Goal: Information Seeking & Learning: Check status

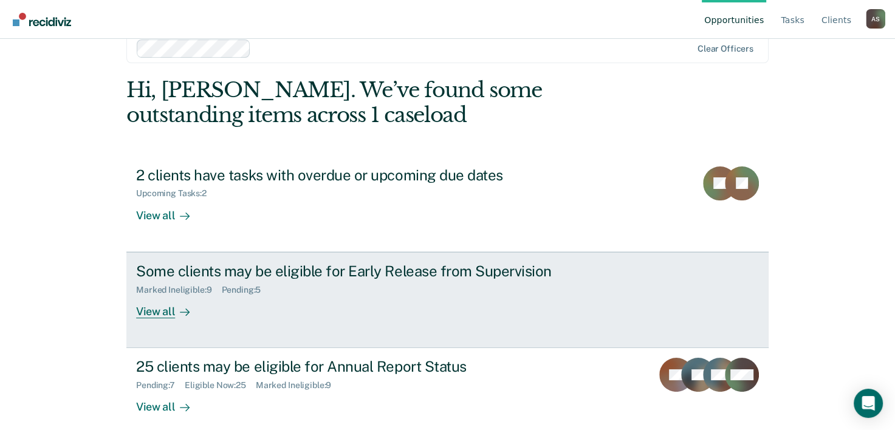
scroll to position [37, 0]
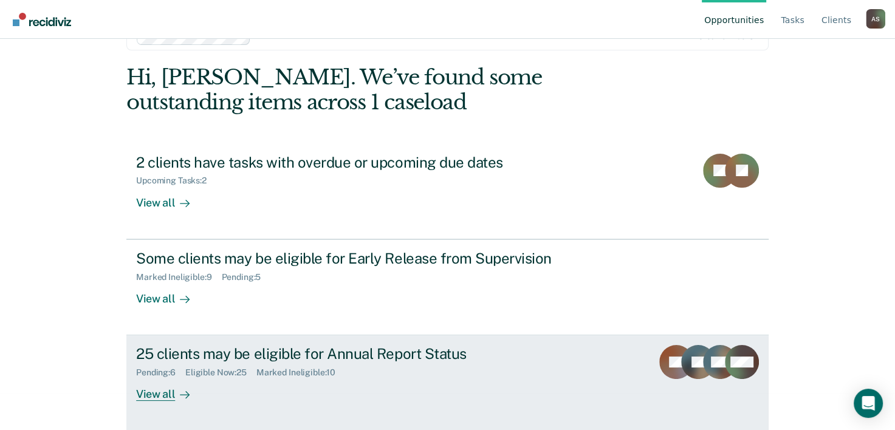
click at [219, 387] on div "25 clients may be eligible for Annual Report Status Pending : 6 Eligible Now : …" at bounding box center [364, 373] width 456 height 56
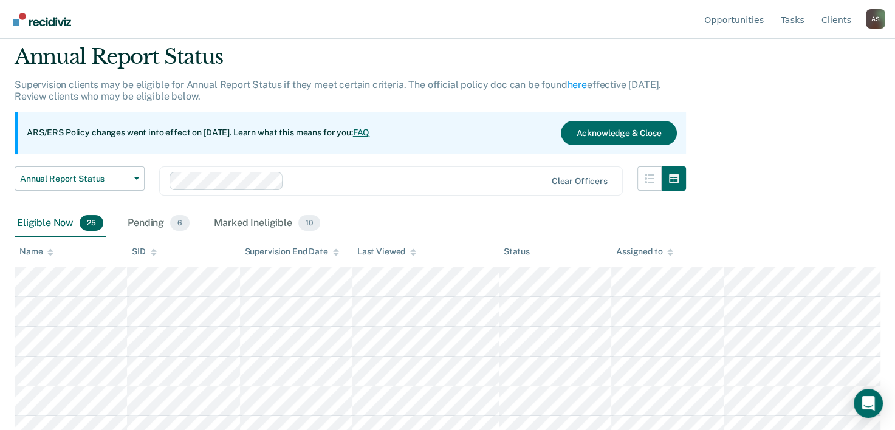
scroll to position [61, 0]
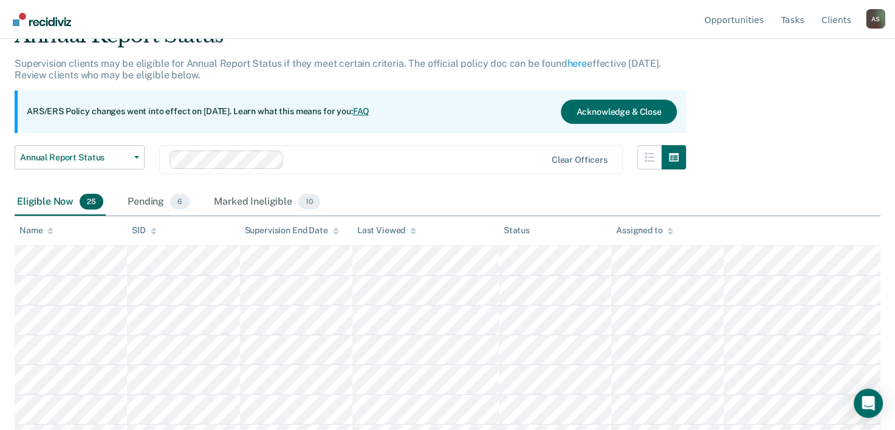
click at [49, 231] on icon at bounding box center [50, 231] width 6 height 8
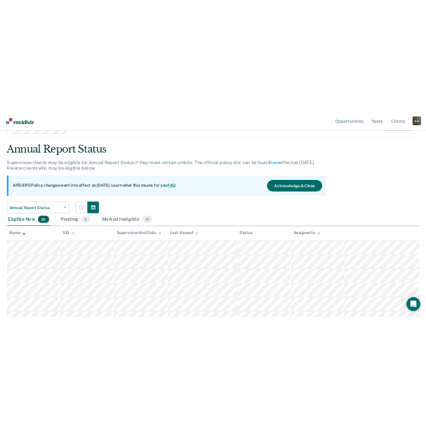
scroll to position [0, 0]
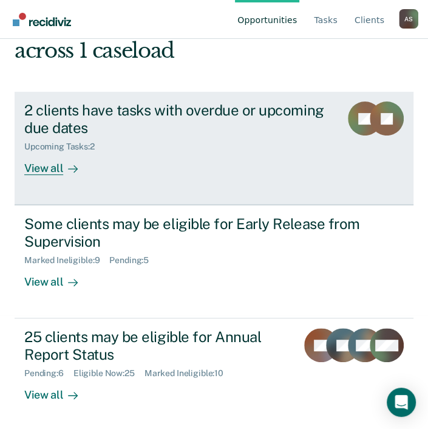
scroll to position [115, 0]
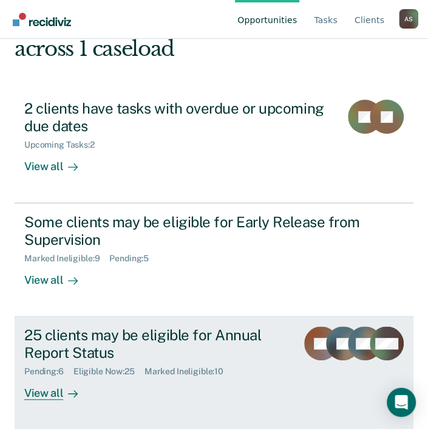
click at [112, 333] on div "25 clients may be eligible for Annual Report Status" at bounding box center [155, 343] width 263 height 35
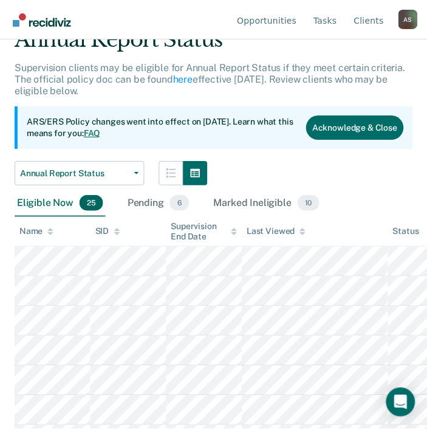
scroll to position [122, 0]
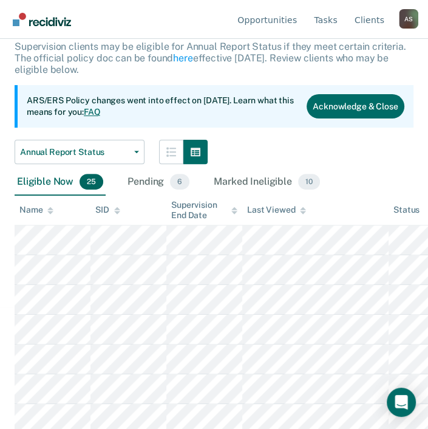
click at [49, 214] on icon at bounding box center [50, 211] width 6 height 8
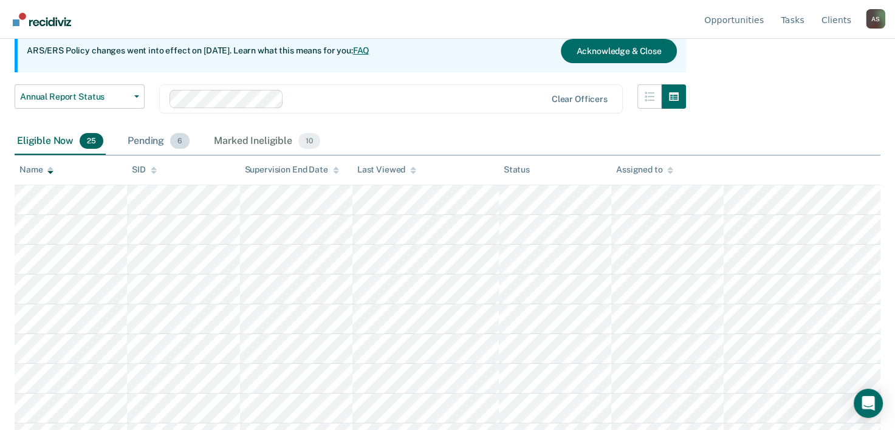
click at [151, 144] on div "Pending 6" at bounding box center [158, 141] width 67 height 27
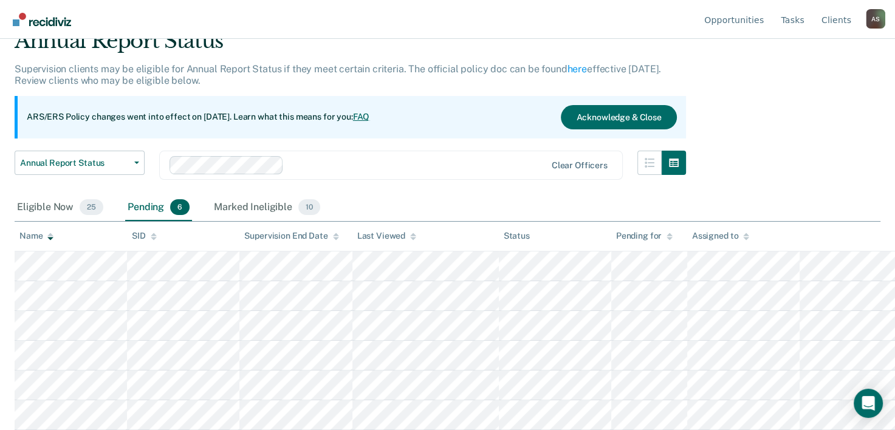
scroll to position [53, 0]
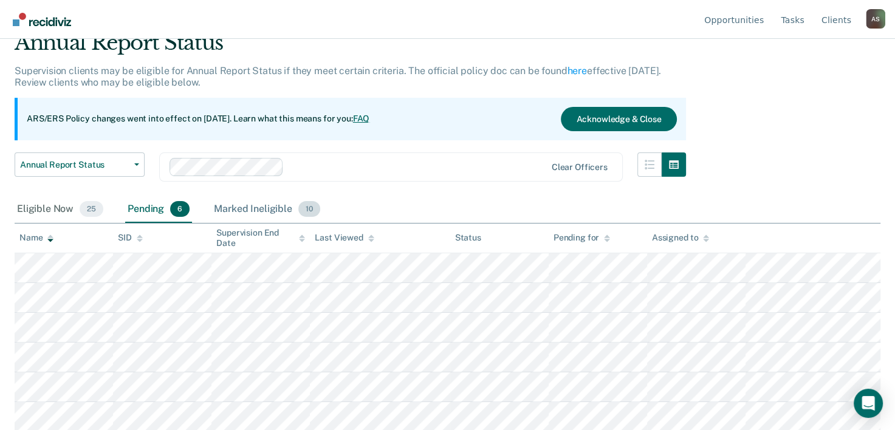
click at [258, 209] on div "Marked Ineligible 10" at bounding box center [266, 209] width 111 height 27
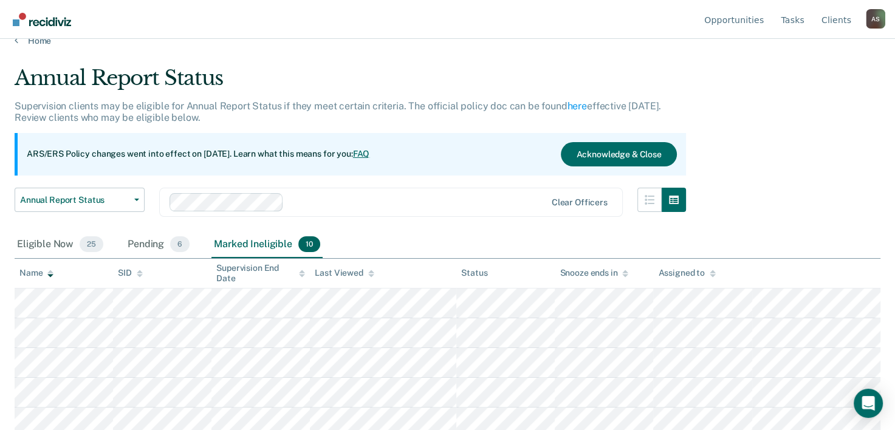
scroll to position [0, 0]
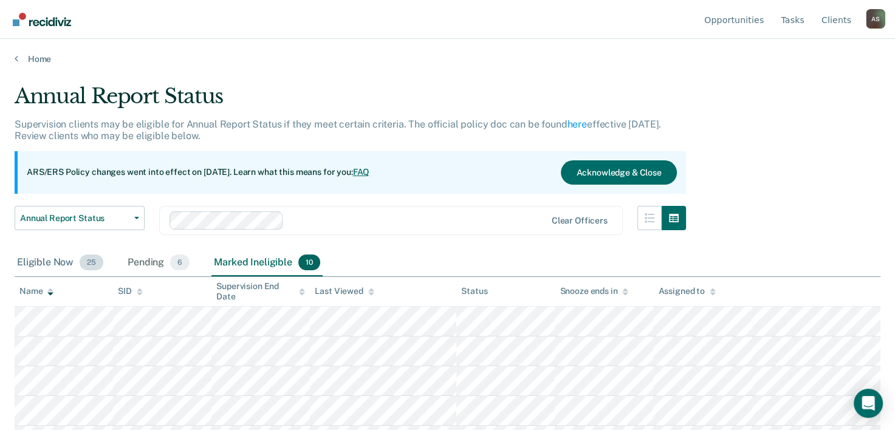
click at [77, 263] on div "Eligible Now 25" at bounding box center [60, 263] width 91 height 27
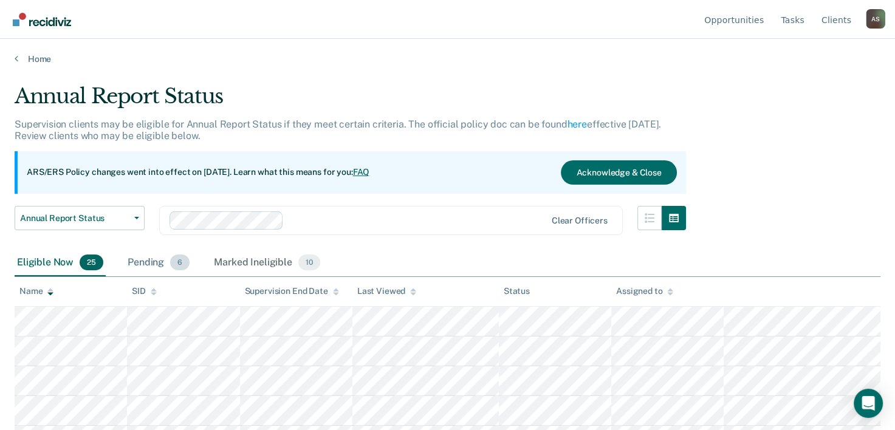
click at [146, 263] on div "Pending 6" at bounding box center [158, 263] width 67 height 27
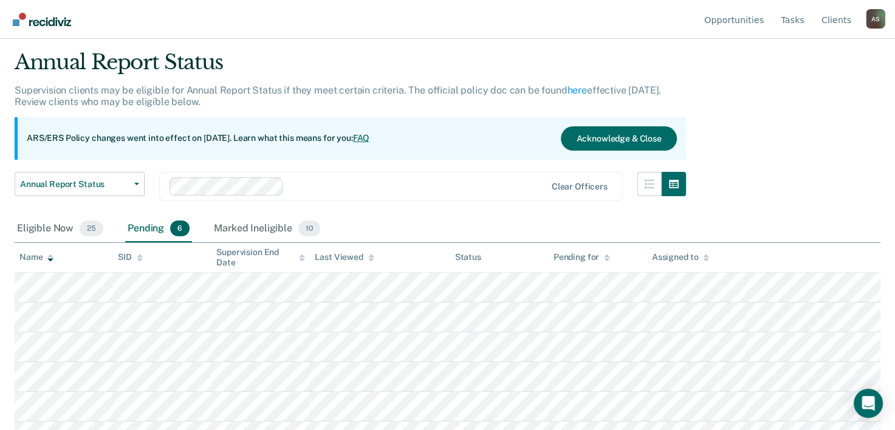
scroll to position [53, 0]
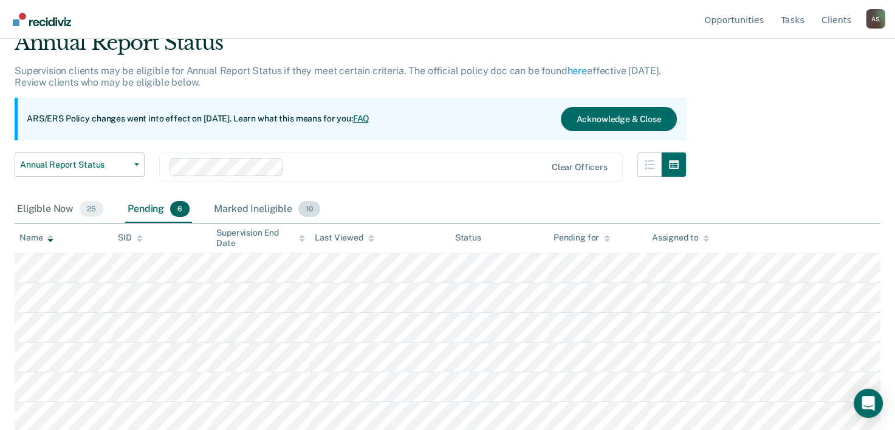
click at [224, 204] on div "Marked Ineligible 10" at bounding box center [266, 209] width 111 height 27
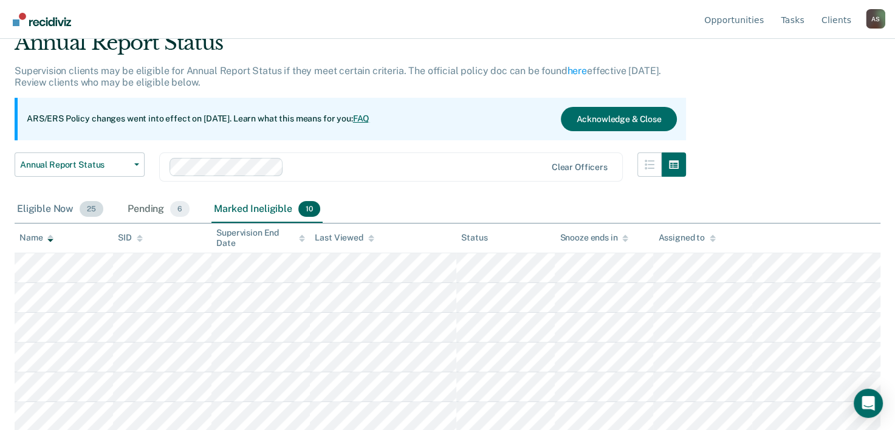
click at [34, 209] on div "Eligible Now 25" at bounding box center [60, 209] width 91 height 27
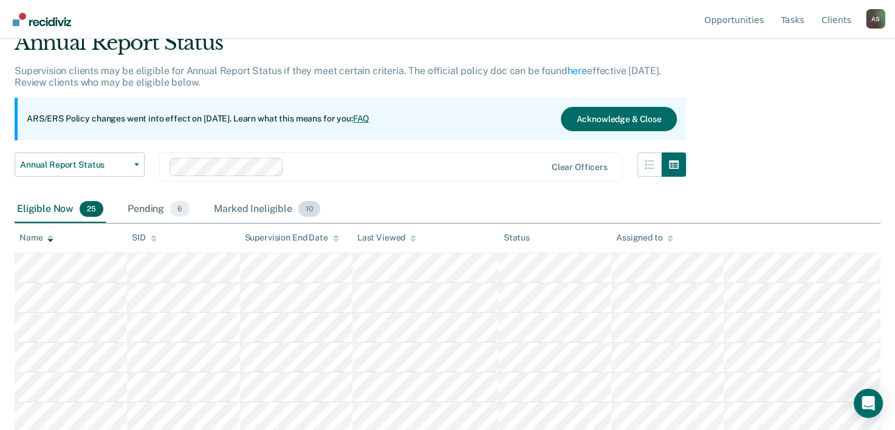
click at [232, 202] on div "Marked Ineligible 10" at bounding box center [266, 209] width 111 height 27
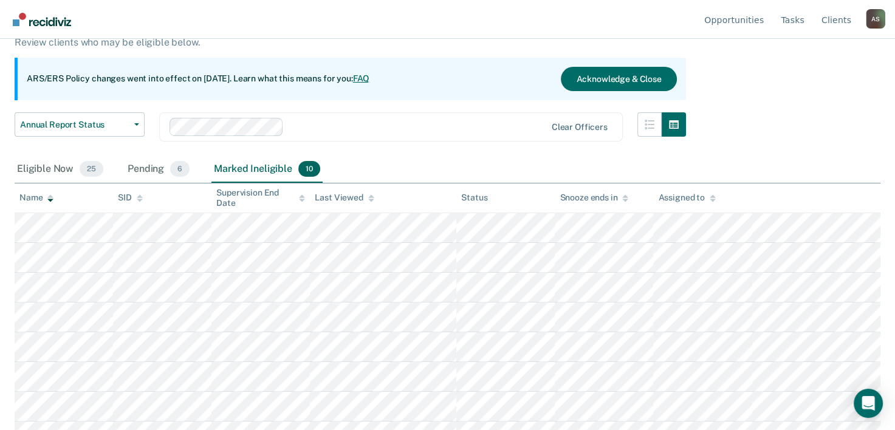
scroll to position [114, 0]
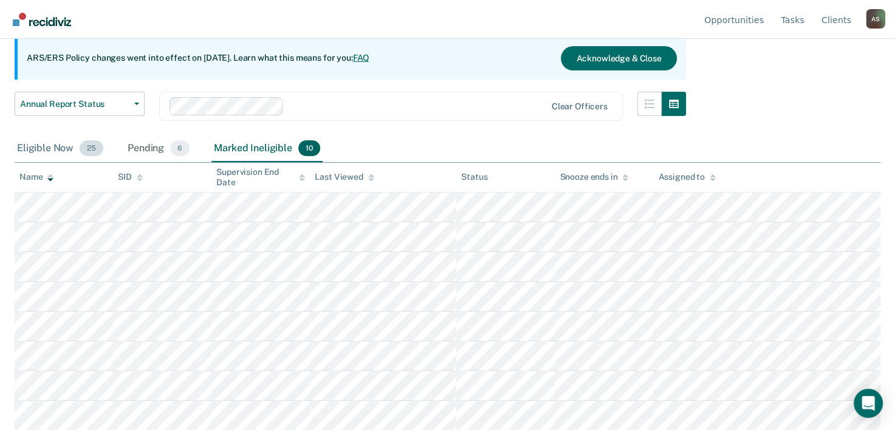
click at [49, 140] on div "Eligible Now 25" at bounding box center [60, 149] width 91 height 27
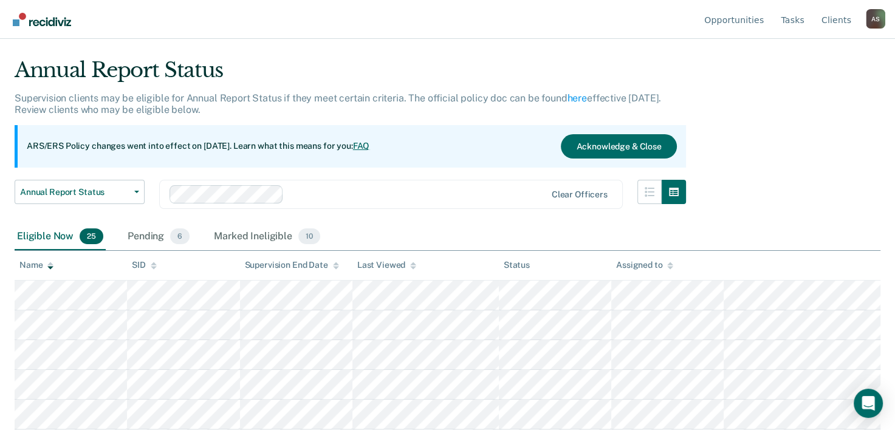
scroll to position [0, 0]
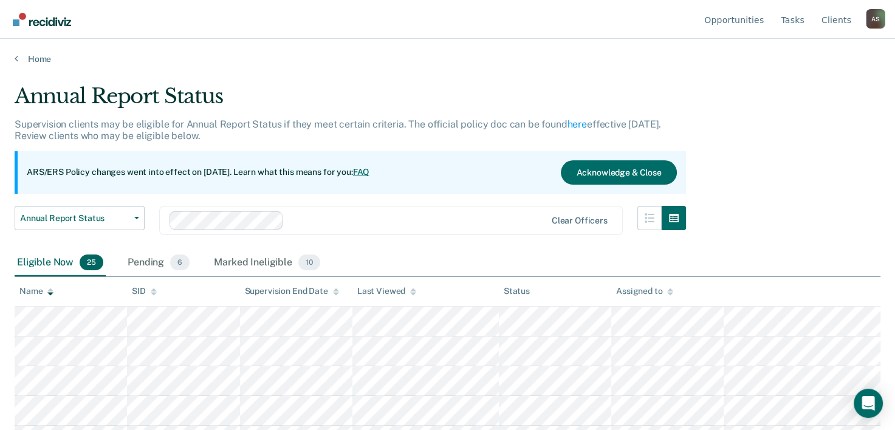
click at [25, 64] on main "Annual Report Status Supervision clients may be eligible for Annual Report Stat…" at bounding box center [447, 245] width 895 height 362
click at [24, 62] on link "Home" at bounding box center [448, 58] width 866 height 11
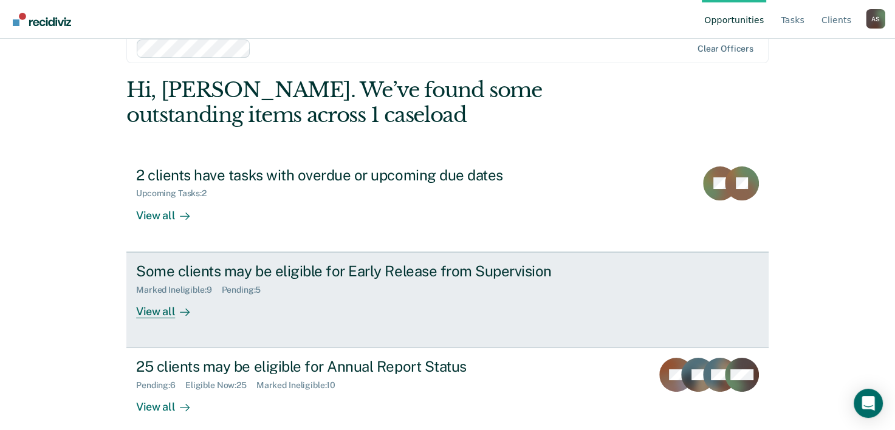
scroll to position [37, 0]
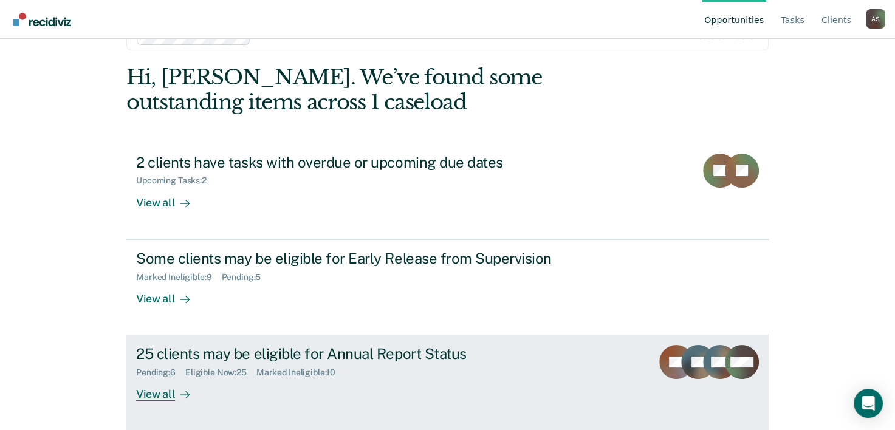
click at [219, 368] on div "Eligible Now : 25" at bounding box center [220, 373] width 71 height 10
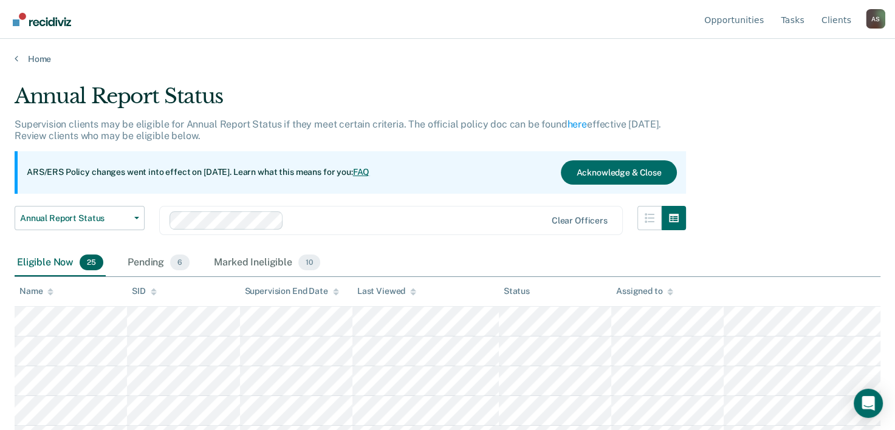
click at [20, 68] on main "Annual Report Status Supervision clients may be eligible for Annual Report Stat…" at bounding box center [447, 245] width 895 height 362
click at [12, 59] on div "Home" at bounding box center [447, 52] width 895 height 26
click at [16, 54] on icon at bounding box center [17, 58] width 4 height 10
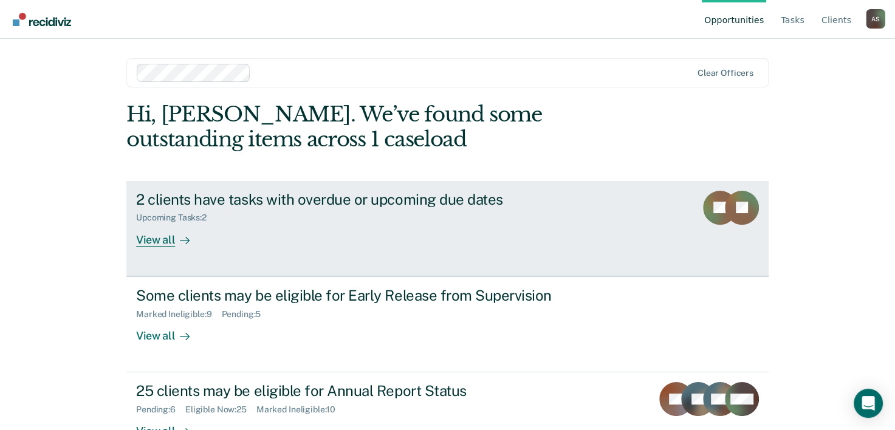
click at [228, 224] on div "2 clients have tasks with overdue or upcoming due dates Upcoming Tasks : 2 View…" at bounding box center [364, 219] width 456 height 56
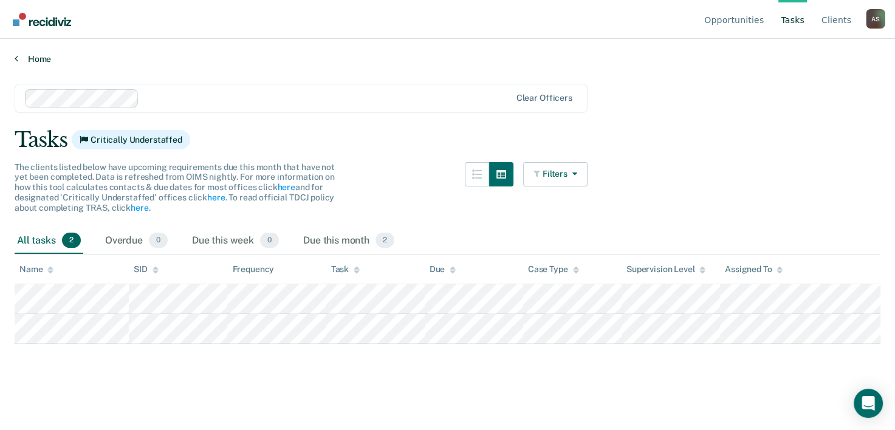
click at [15, 56] on icon at bounding box center [17, 58] width 4 height 10
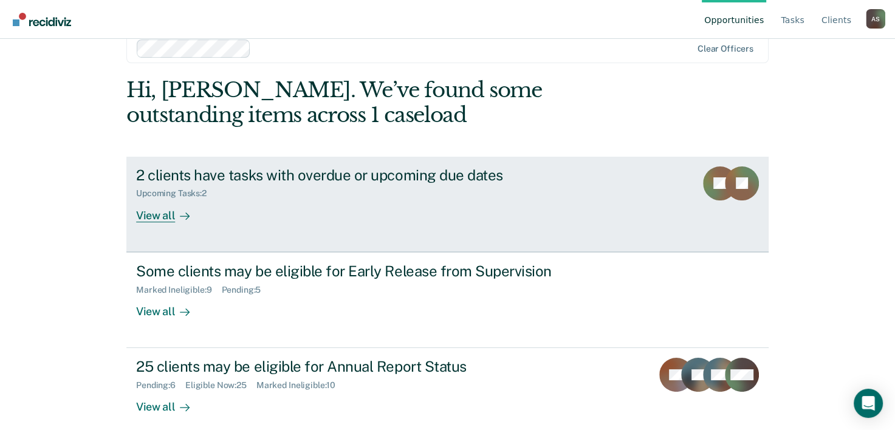
scroll to position [37, 0]
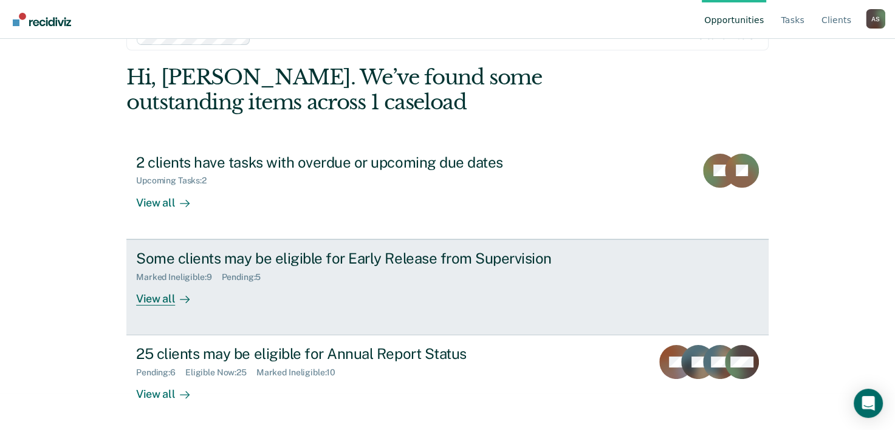
click at [229, 257] on div "Some clients may be eligible for Early Release from Supervision" at bounding box center [349, 259] width 427 height 18
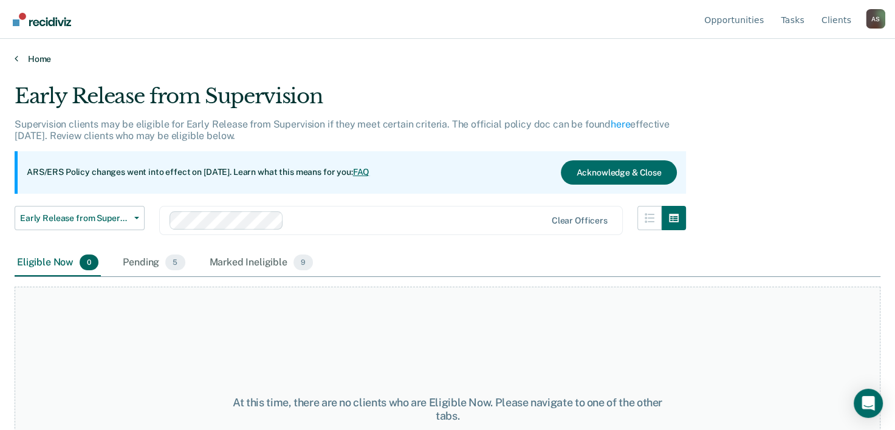
click at [19, 60] on link "Home" at bounding box center [448, 58] width 866 height 11
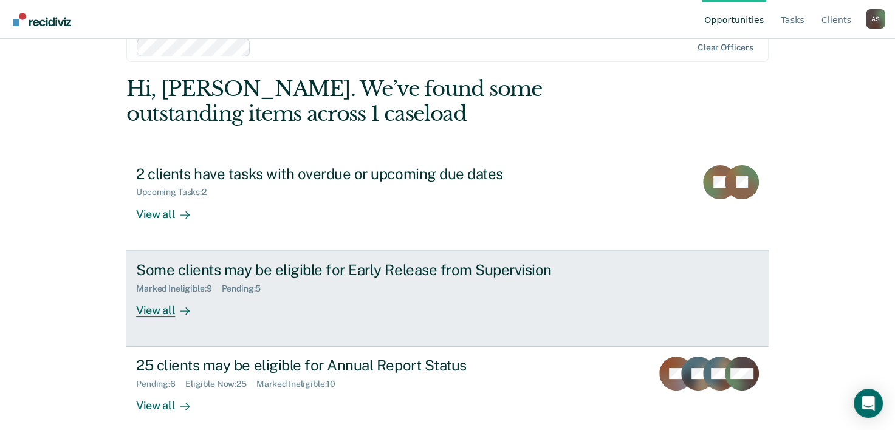
scroll to position [37, 0]
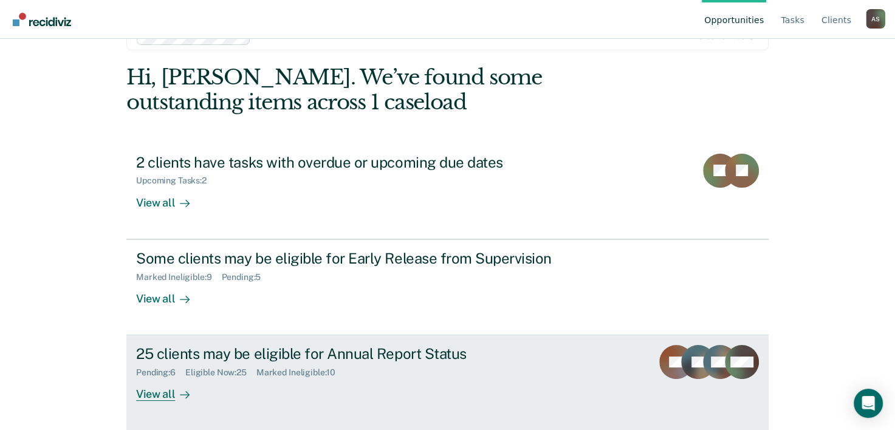
click at [186, 391] on div "View all" at bounding box center [170, 390] width 68 height 24
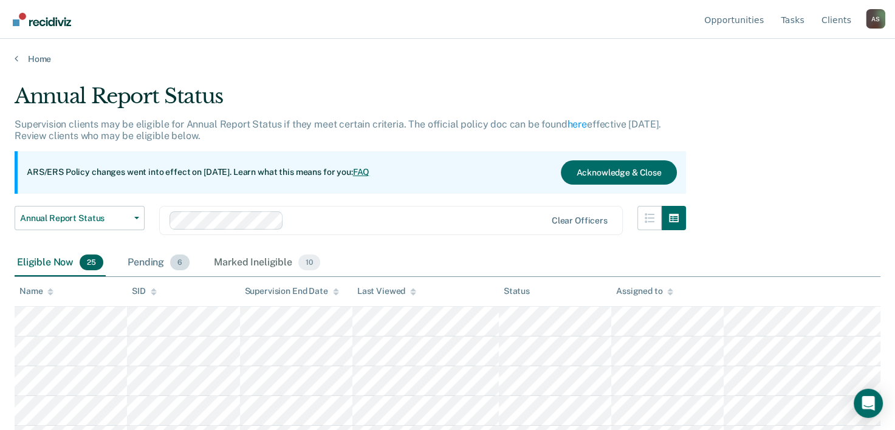
click at [149, 262] on div "Pending 6" at bounding box center [158, 263] width 67 height 27
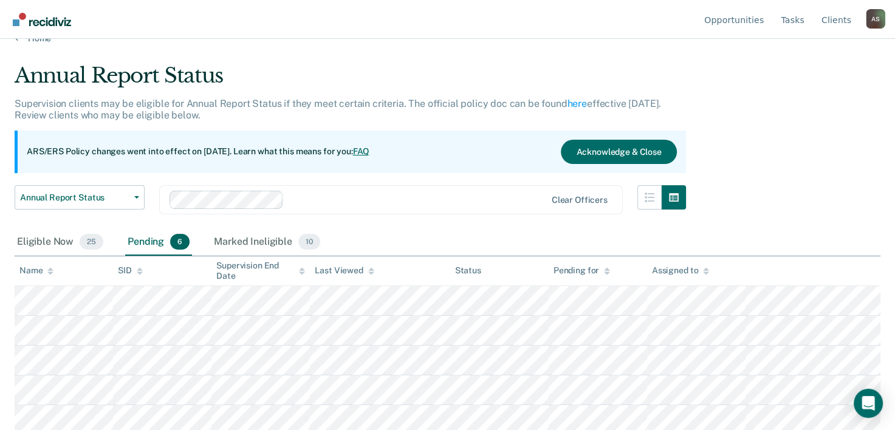
scroll to position [53, 0]
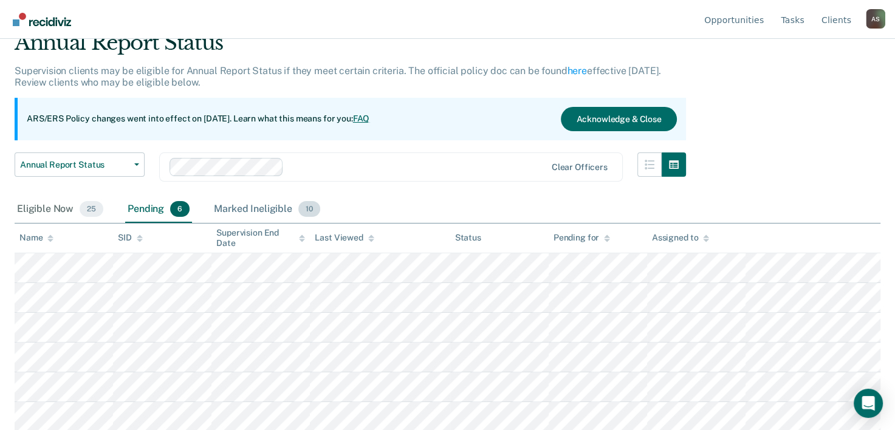
click at [225, 210] on div "Marked Ineligible 10" at bounding box center [266, 209] width 111 height 27
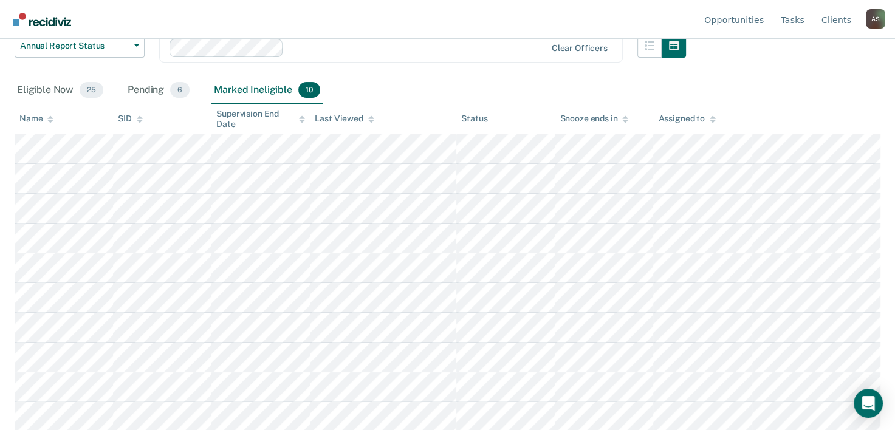
scroll to position [0, 0]
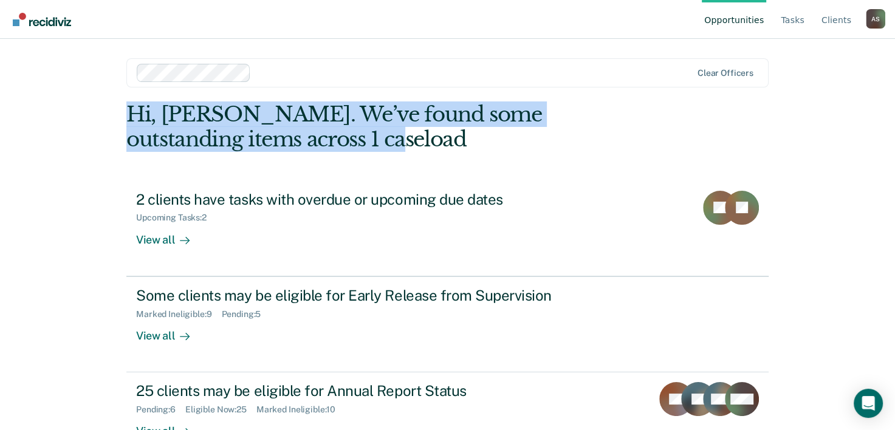
drag, startPoint x: 289, startPoint y: 139, endPoint x: 127, endPoint y: 122, distance: 162.5
click at [127, 122] on div "Hi, [PERSON_NAME]. We’ve found some outstanding items across 1 caseload" at bounding box center [383, 127] width 514 height 50
click at [126, 118] on div "Hi, [PERSON_NAME]. We’ve found some outstanding items across 1 caseload" at bounding box center [383, 127] width 514 height 50
click at [126, 116] on div "Hi, [PERSON_NAME]. We’ve found some outstanding items across 1 caseload" at bounding box center [383, 127] width 514 height 50
drag, startPoint x: 122, startPoint y: 116, endPoint x: 294, endPoint y: 132, distance: 173.4
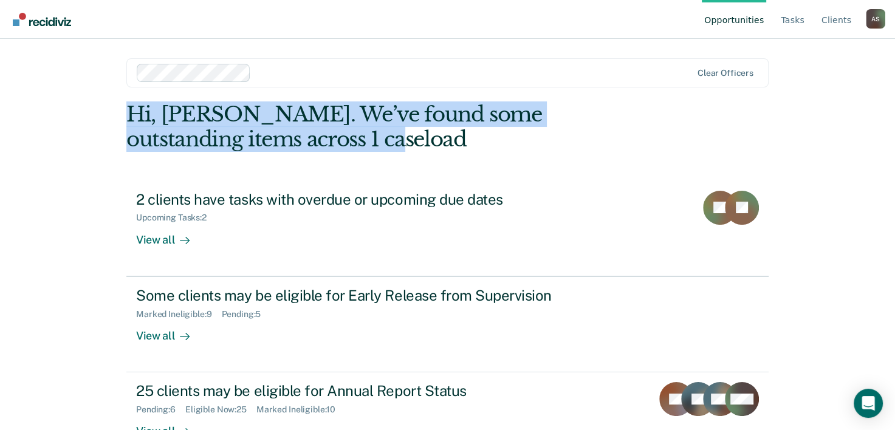
click at [294, 132] on main "Clear officers Hi, [PERSON_NAME]. We’ve found some outstanding items across 1 c…" at bounding box center [448, 220] width 672 height 362
click at [294, 132] on div "Hi, [PERSON_NAME]. We’ve found some outstanding items across 1 caseload" at bounding box center [383, 127] width 514 height 50
click at [289, 142] on div "Hi, [PERSON_NAME]. We’ve found some outstanding items across 1 caseload" at bounding box center [383, 127] width 514 height 50
drag, startPoint x: 289, startPoint y: 142, endPoint x: 126, endPoint y: 119, distance: 164.6
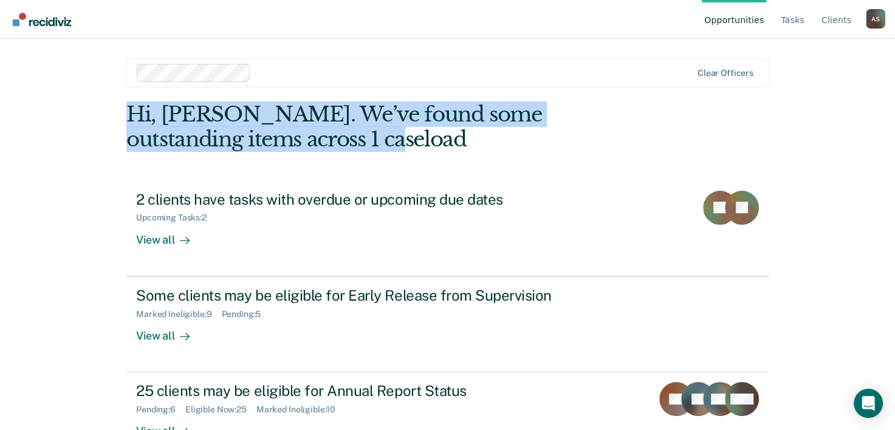
click at [126, 119] on div "Hi, [PERSON_NAME]. We’ve found some outstanding items across 1 caseload" at bounding box center [383, 127] width 514 height 50
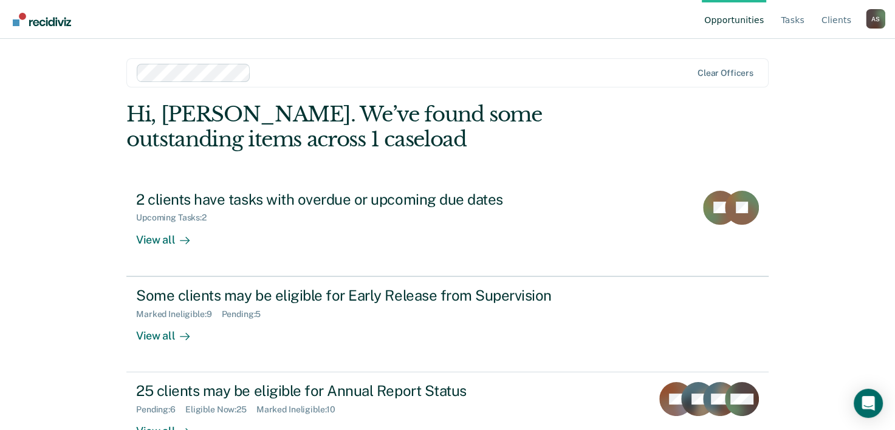
click at [281, 161] on div "Hi, [PERSON_NAME]. We’ve found some outstanding items across 1 caseload 2 clien…" at bounding box center [447, 285] width 642 height 366
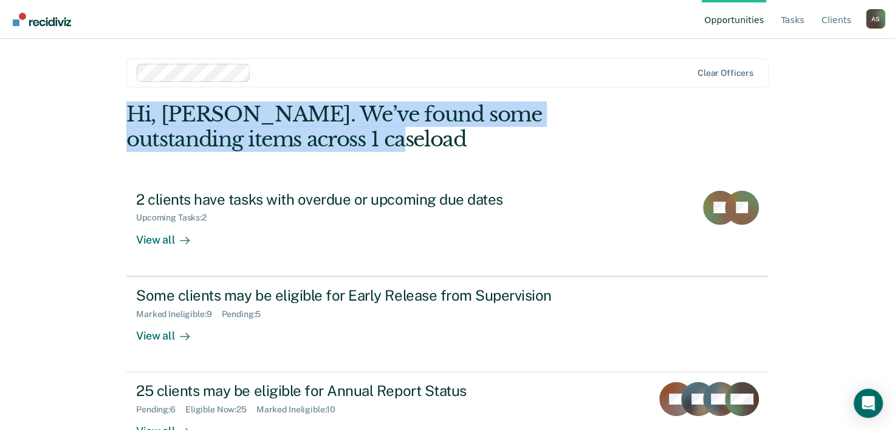
drag, startPoint x: 282, startPoint y: 142, endPoint x: 124, endPoint y: 116, distance: 160.1
click at [126, 116] on div "Hi, [PERSON_NAME]. We’ve found some outstanding items across 1 caseload" at bounding box center [383, 127] width 514 height 50
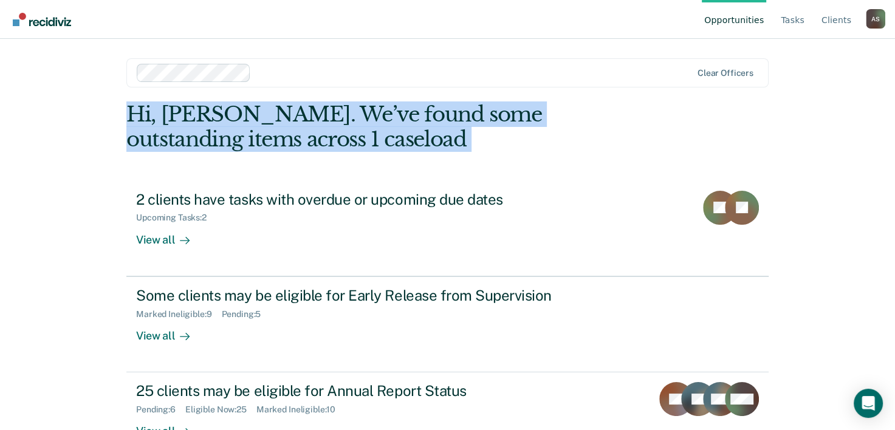
click at [126, 116] on div "Hi, [PERSON_NAME]. We’ve found some outstanding items across 1 caseload" at bounding box center [383, 127] width 514 height 50
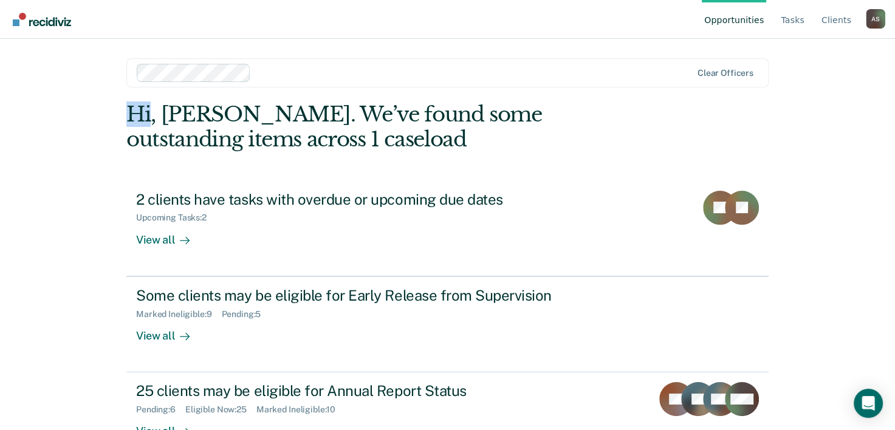
click at [126, 116] on div "Hi, [PERSON_NAME]. We’ve found some outstanding items across 1 caseload" at bounding box center [383, 127] width 514 height 50
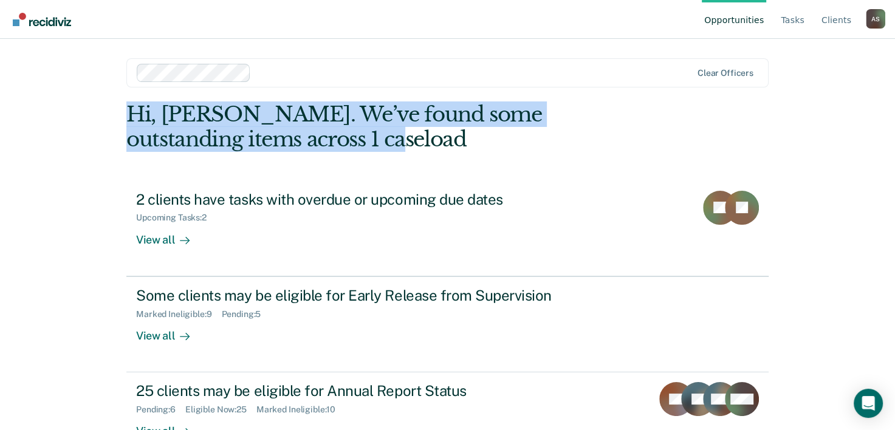
drag, startPoint x: 124, startPoint y: 116, endPoint x: 288, endPoint y: 133, distance: 165.0
click at [288, 133] on div "Hi, [PERSON_NAME]. We’ve found some outstanding items across 1 caseload" at bounding box center [383, 127] width 514 height 50
click at [290, 136] on div "Hi, [PERSON_NAME]. We’ve found some outstanding items across 1 caseload" at bounding box center [383, 127] width 514 height 50
click at [289, 140] on div "Hi, [PERSON_NAME]. We’ve found some outstanding items across 1 caseload" at bounding box center [383, 127] width 514 height 50
click at [287, 140] on div "Hi, [PERSON_NAME]. We’ve found some outstanding items across 1 caseload" at bounding box center [383, 127] width 514 height 50
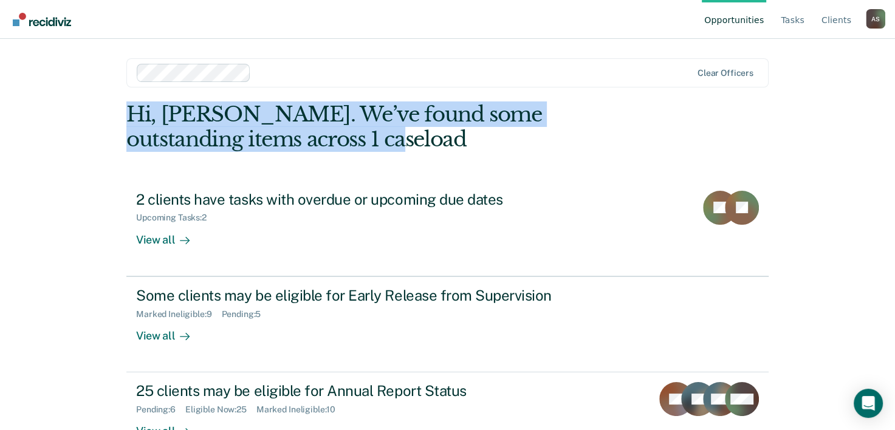
click at [287, 140] on div "Hi, [PERSON_NAME]. We’ve found some outstanding items across 1 caseload" at bounding box center [383, 127] width 514 height 50
click at [286, 140] on div "Hi, [PERSON_NAME]. We’ve found some outstanding items across 1 caseload" at bounding box center [383, 127] width 514 height 50
click at [286, 138] on div "Hi, [PERSON_NAME]. We’ve found some outstanding items across 1 caseload" at bounding box center [383, 127] width 514 height 50
drag, startPoint x: 284, startPoint y: 139, endPoint x: 121, endPoint y: 105, distance: 167.1
click at [121, 105] on main "Clear officers Hi, [PERSON_NAME]. We’ve found some outstanding items across 1 c…" at bounding box center [448, 220] width 672 height 362
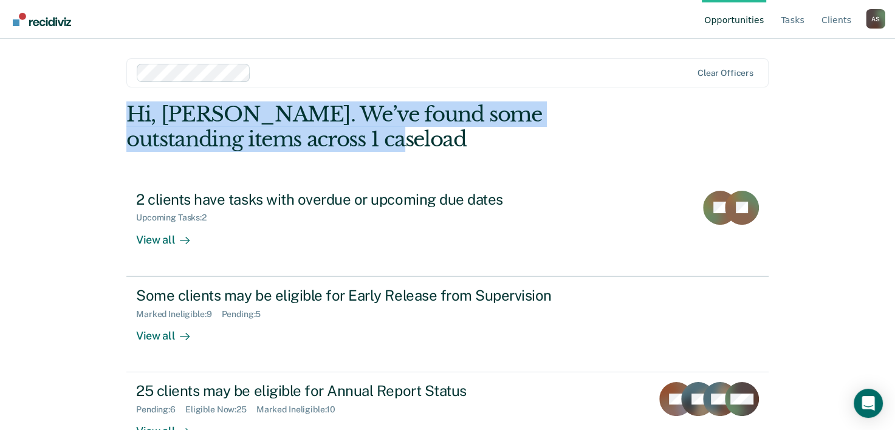
drag, startPoint x: 121, startPoint y: 105, endPoint x: 123, endPoint y: 115, distance: 11.2
click at [126, 119] on div "Hi, [PERSON_NAME]. We’ve found some outstanding items across 1 caseload" at bounding box center [383, 127] width 514 height 50
click at [126, 115] on div "Hi, [PERSON_NAME]. We’ve found some outstanding items across 1 caseload" at bounding box center [383, 127] width 514 height 50
drag, startPoint x: 123, startPoint y: 115, endPoint x: 260, endPoint y: 131, distance: 137.6
click at [260, 131] on div "Hi, [PERSON_NAME]. We’ve found some outstanding items across 1 caseload" at bounding box center [383, 127] width 514 height 50
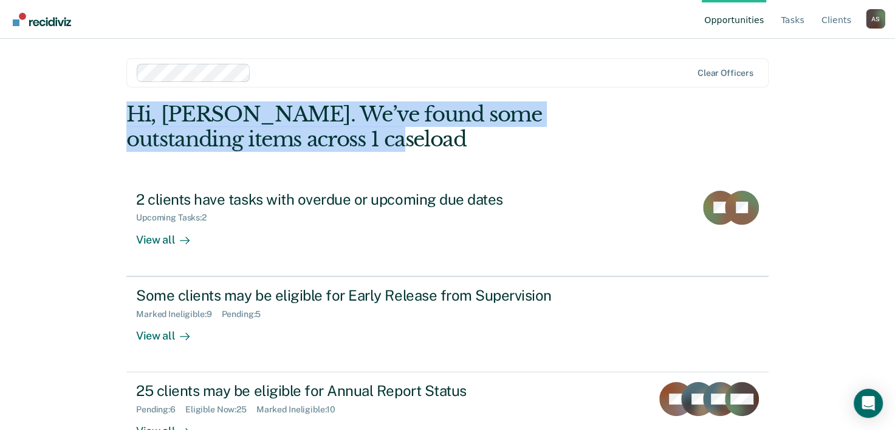
drag, startPoint x: 260, startPoint y: 131, endPoint x: 284, endPoint y: 139, distance: 25.0
click at [284, 139] on div "Hi, [PERSON_NAME]. We’ve found some outstanding items across 1 caseload" at bounding box center [383, 127] width 514 height 50
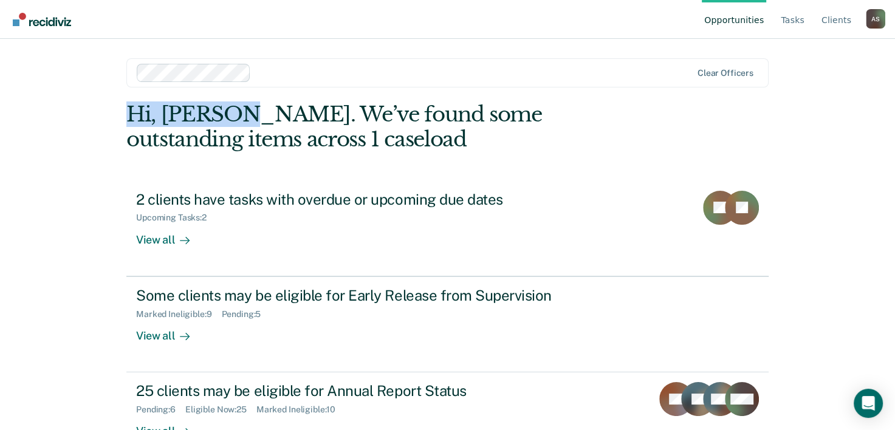
drag, startPoint x: 284, startPoint y: 139, endPoint x: 174, endPoint y: 119, distance: 111.2
click at [174, 119] on div "Hi, [PERSON_NAME]. We’ve found some outstanding items across 1 caseload" at bounding box center [383, 127] width 514 height 50
drag, startPoint x: 174, startPoint y: 119, endPoint x: 277, endPoint y: 134, distance: 103.2
click at [277, 134] on div "Hi, [PERSON_NAME]. We’ve found some outstanding items across 1 caseload" at bounding box center [383, 127] width 514 height 50
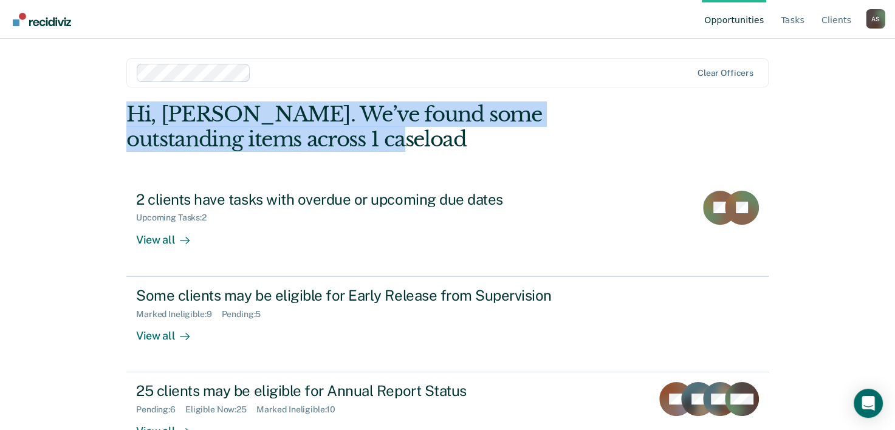
drag, startPoint x: 284, startPoint y: 140, endPoint x: 123, endPoint y: 117, distance: 163.3
click at [126, 117] on div "Hi, [PERSON_NAME]. We’ve found some outstanding items across 1 caseload" at bounding box center [383, 127] width 514 height 50
click at [123, 117] on main "Clear officers Hi, [PERSON_NAME]. We’ve found some outstanding items across 1 c…" at bounding box center [448, 220] width 672 height 362
click at [122, 115] on main "Clear officers Hi, [PERSON_NAME]. We’ve found some outstanding items across 1 c…" at bounding box center [448, 220] width 672 height 362
drag, startPoint x: 125, startPoint y: 116, endPoint x: 284, endPoint y: 127, distance: 159.0
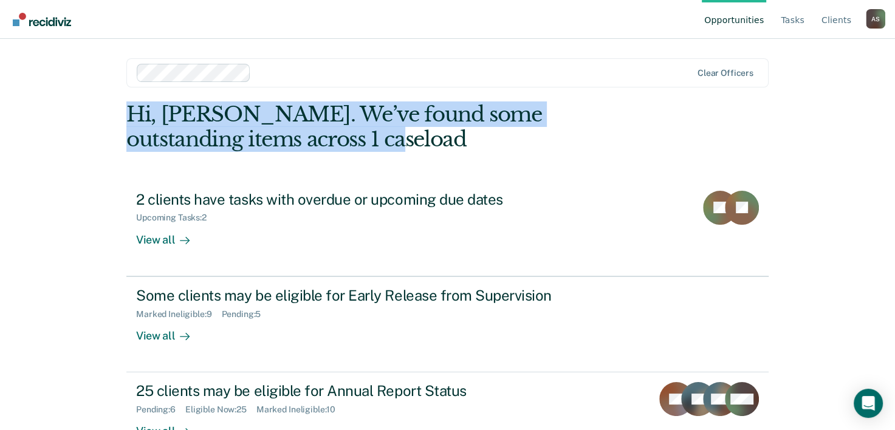
click at [284, 127] on main "Clear officers Hi, [PERSON_NAME]. We’ve found some outstanding items across 1 c…" at bounding box center [448, 220] width 672 height 362
click at [286, 134] on div "Hi, [PERSON_NAME]. We’ve found some outstanding items across 1 caseload" at bounding box center [383, 127] width 514 height 50
drag, startPoint x: 284, startPoint y: 139, endPoint x: 124, endPoint y: 117, distance: 161.9
click at [126, 117] on div "Hi, [PERSON_NAME]. We’ve found some outstanding items across 1 caseload" at bounding box center [383, 127] width 514 height 50
click at [275, 126] on div "Hi, [PERSON_NAME]. We’ve found some outstanding items across 1 caseload" at bounding box center [383, 127] width 514 height 50
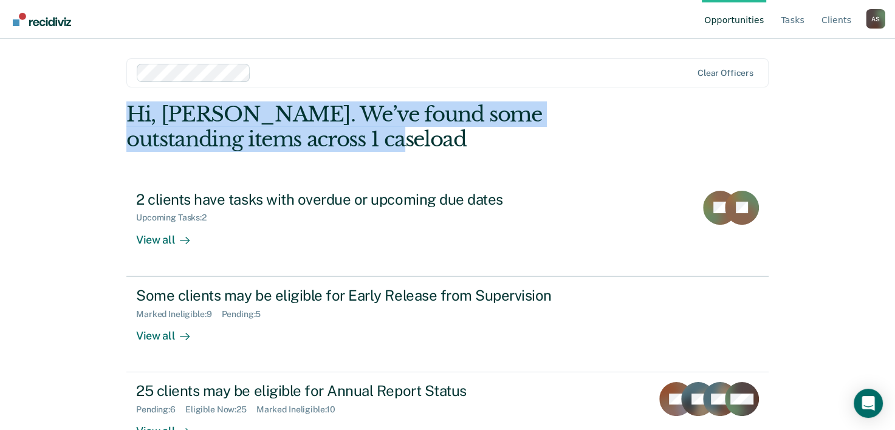
drag, startPoint x: 287, startPoint y: 137, endPoint x: 123, endPoint y: 102, distance: 167.2
click at [126, 102] on div "Hi, [PERSON_NAME]. We’ve found some outstanding items across 1 caseload" at bounding box center [383, 127] width 514 height 50
click at [120, 106] on main "Clear officers Hi, [PERSON_NAME]. We’ve found some outstanding items across 1 c…" at bounding box center [448, 220] width 672 height 362
click at [122, 110] on main "Clear officers Hi, [PERSON_NAME]. We’ve found some outstanding items across 1 c…" at bounding box center [448, 220] width 672 height 362
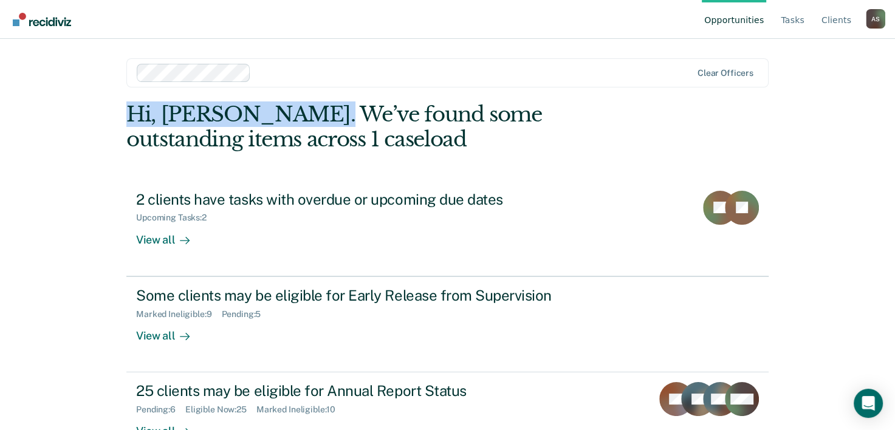
drag, startPoint x: 130, startPoint y: 113, endPoint x: 293, endPoint y: 123, distance: 163.2
click at [293, 123] on div "Hi, [PERSON_NAME]. We’ve found some outstanding items across 1 caseload" at bounding box center [383, 127] width 514 height 50
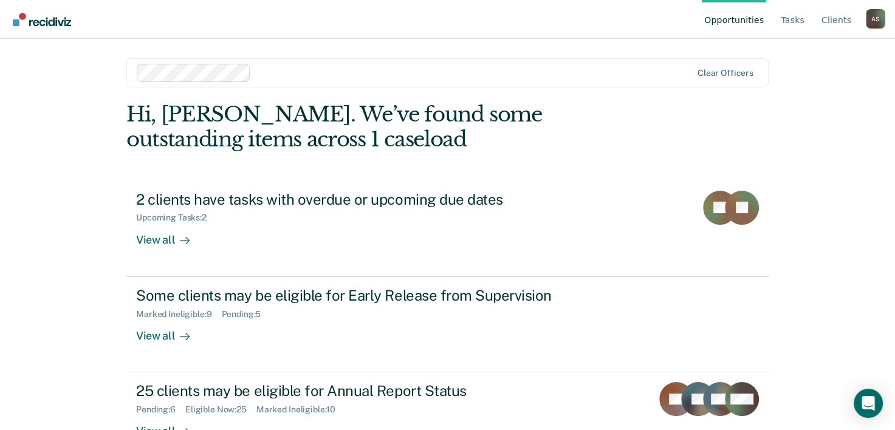
drag, startPoint x: 293, startPoint y: 123, endPoint x: 292, endPoint y: 136, distance: 12.2
click at [292, 136] on div "Hi, [PERSON_NAME]. We’ve found some outstanding items across 1 caseload" at bounding box center [383, 127] width 514 height 50
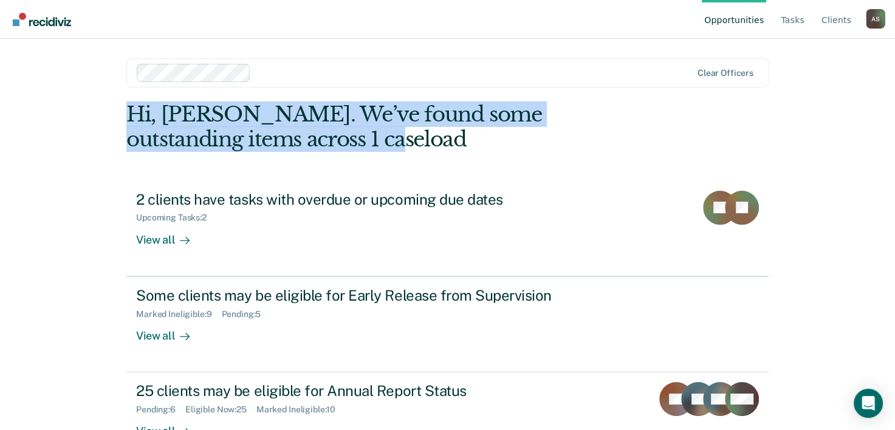
drag, startPoint x: 282, startPoint y: 143, endPoint x: 120, endPoint y: 105, distance: 166.1
click at [120, 105] on main "Clear officers Hi, [PERSON_NAME]. We’ve found some outstanding items across 1 c…" at bounding box center [448, 220] width 672 height 362
click at [119, 103] on main "Clear officers Hi, [PERSON_NAME]. We’ve found some outstanding items across 1 c…" at bounding box center [448, 220] width 672 height 362
click at [126, 106] on div "Hi, [PERSON_NAME]. We’ve found some outstanding items across 1 caseload" at bounding box center [383, 127] width 514 height 50
drag, startPoint x: 126, startPoint y: 106, endPoint x: 284, endPoint y: 129, distance: 159.0
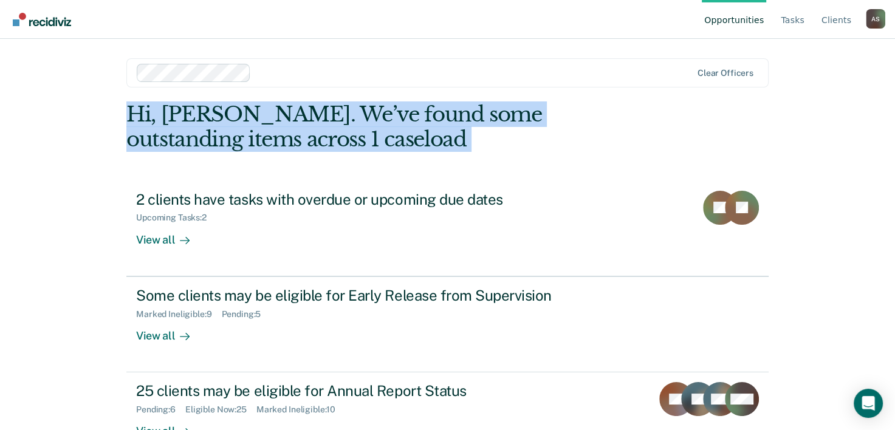
click at [284, 129] on div "Hi, [PERSON_NAME]. We’ve found some outstanding items across 1 caseload" at bounding box center [383, 127] width 514 height 50
click at [286, 129] on div "Hi, [PERSON_NAME]. We’ve found some outstanding items across 1 caseload" at bounding box center [383, 127] width 514 height 50
click at [286, 132] on div "Hi, [PERSON_NAME]. We’ve found some outstanding items across 1 caseload" at bounding box center [383, 127] width 514 height 50
click at [285, 139] on div "Hi, [PERSON_NAME]. We’ve found some outstanding items across 1 caseload" at bounding box center [383, 127] width 514 height 50
click at [284, 143] on div "Hi, [PERSON_NAME]. We’ve found some outstanding items across 1 caseload" at bounding box center [383, 127] width 514 height 50
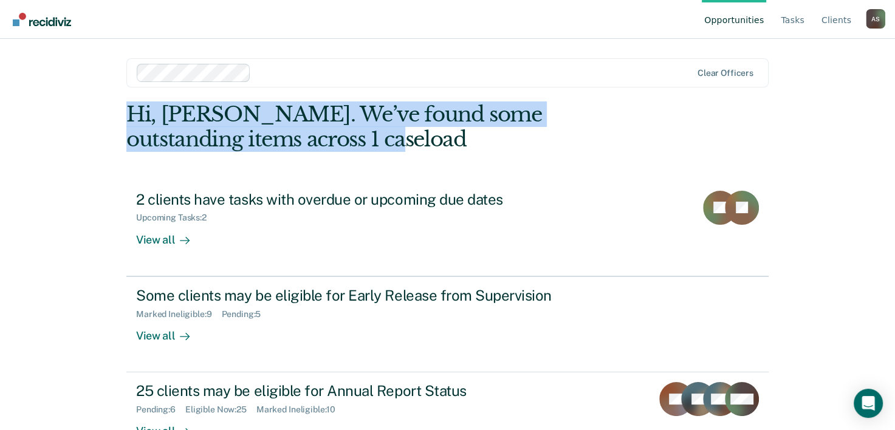
drag, startPoint x: 284, startPoint y: 145, endPoint x: 125, endPoint y: 112, distance: 162.7
click at [126, 112] on div "Hi, [PERSON_NAME]. We’ve found some outstanding items across 1 caseload" at bounding box center [383, 127] width 514 height 50
click at [122, 112] on main "Clear officers Hi, [PERSON_NAME]. We’ve found some outstanding items across 1 c…" at bounding box center [448, 220] width 672 height 362
click at [114, 112] on main "Clear officers Hi, [PERSON_NAME]. We’ve found some outstanding items across 1 c…" at bounding box center [448, 220] width 672 height 362
drag, startPoint x: 126, startPoint y: 112, endPoint x: 280, endPoint y: 130, distance: 154.2
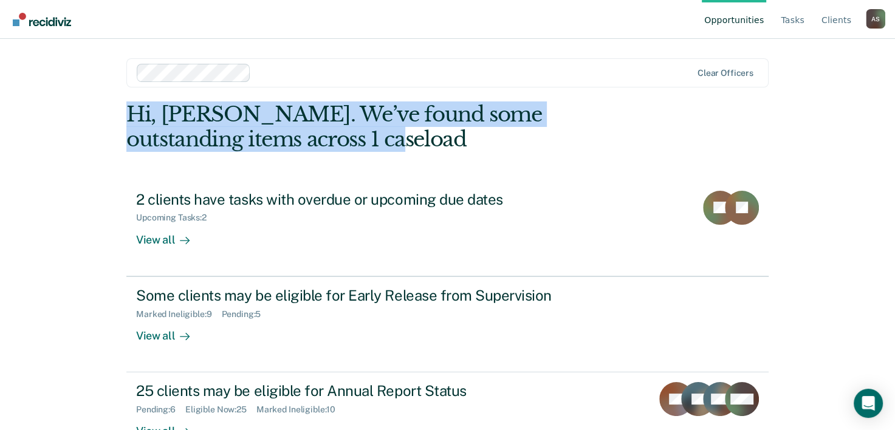
click at [280, 130] on div "Hi, [PERSON_NAME]. We’ve found some outstanding items across 1 caseload" at bounding box center [383, 127] width 514 height 50
drag, startPoint x: 280, startPoint y: 130, endPoint x: 288, endPoint y: 131, distance: 8.6
click at [288, 131] on div "Hi, [PERSON_NAME]. We’ve found some outstanding items across 1 caseload" at bounding box center [383, 127] width 514 height 50
drag, startPoint x: 284, startPoint y: 140, endPoint x: 153, endPoint y: 123, distance: 132.4
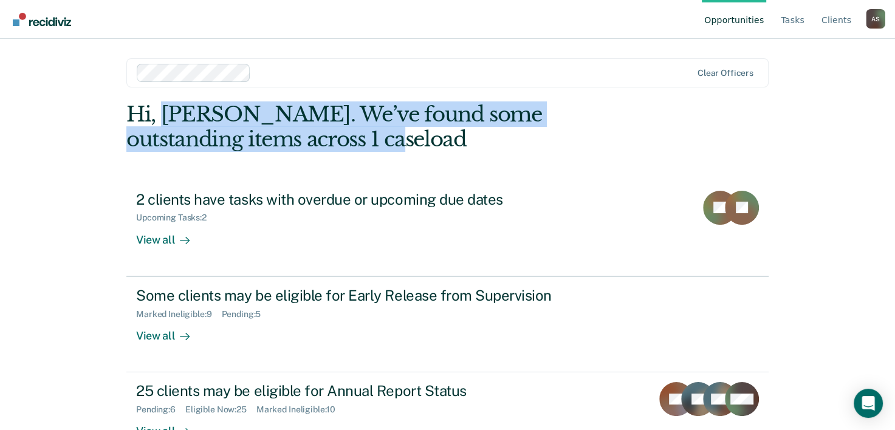
click at [153, 123] on div "Hi, [PERSON_NAME]. We’ve found some outstanding items across 1 caseload" at bounding box center [383, 127] width 514 height 50
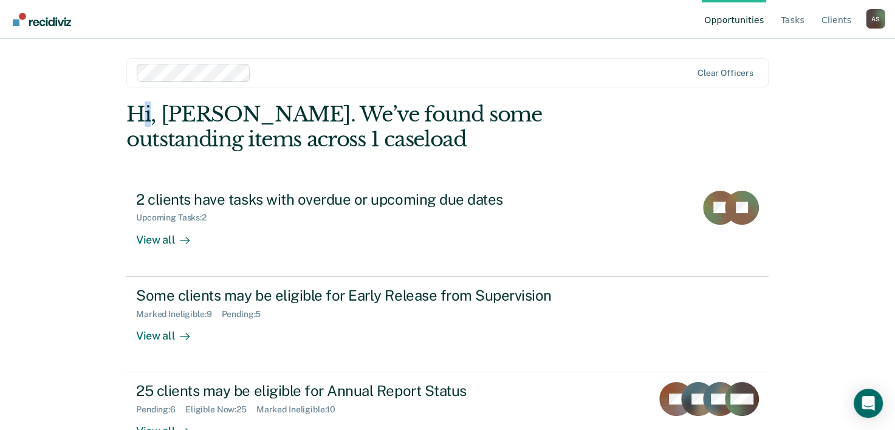
drag, startPoint x: 153, startPoint y: 123, endPoint x: 132, endPoint y: 114, distance: 22.3
click at [132, 114] on div "Hi, [PERSON_NAME]. We’ve found some outstanding items across 1 caseload" at bounding box center [383, 127] width 514 height 50
drag, startPoint x: 132, startPoint y: 114, endPoint x: 125, endPoint y: 113, distance: 7.4
click at [127, 112] on div "Hi, [PERSON_NAME]. We’ve found some outstanding items across 1 caseload" at bounding box center [383, 127] width 514 height 50
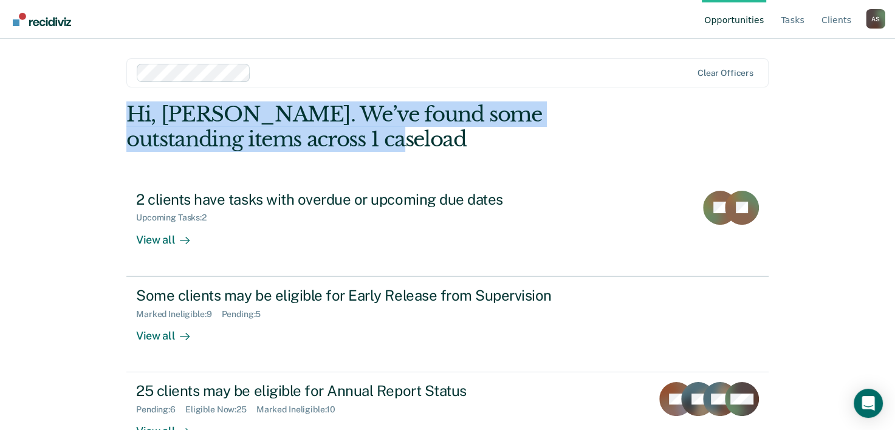
drag, startPoint x: 126, startPoint y: 115, endPoint x: 284, endPoint y: 132, distance: 158.3
click at [284, 132] on div "Hi, [PERSON_NAME]. We’ve found some outstanding items across 1 caseload" at bounding box center [383, 127] width 514 height 50
click at [287, 134] on div "Hi, [PERSON_NAME]. We’ve found some outstanding items across 1 caseload" at bounding box center [383, 127] width 514 height 50
click at [287, 130] on div "Hi, [PERSON_NAME]. We’ve found some outstanding items across 1 caseload" at bounding box center [383, 127] width 514 height 50
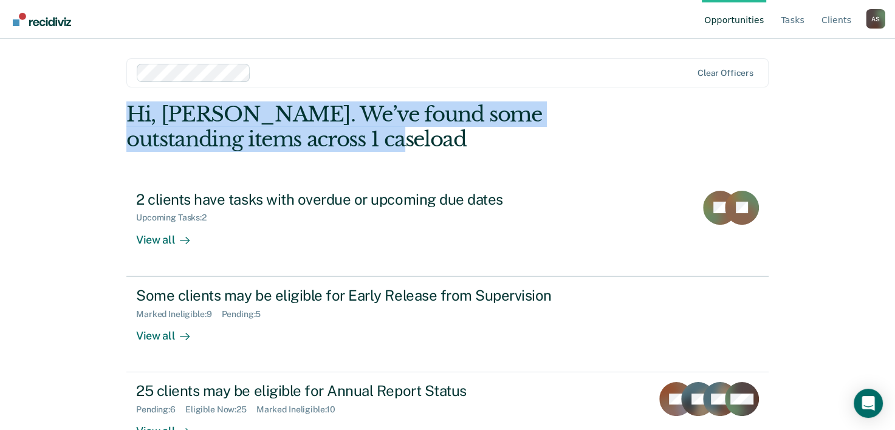
drag, startPoint x: 287, startPoint y: 131, endPoint x: 120, endPoint y: 120, distance: 167.5
click at [120, 120] on main "Clear officers Hi, [PERSON_NAME]. We’ve found some outstanding items across 1 c…" at bounding box center [448, 220] width 672 height 362
click at [119, 116] on main "Clear officers Hi, [PERSON_NAME]. We’ve found some outstanding items across 1 c…" at bounding box center [448, 220] width 672 height 362
click at [119, 114] on main "Clear officers Hi, [PERSON_NAME]. We’ve found some outstanding items across 1 c…" at bounding box center [448, 220] width 672 height 362
drag, startPoint x: 125, startPoint y: 114, endPoint x: 292, endPoint y: 128, distance: 167.7
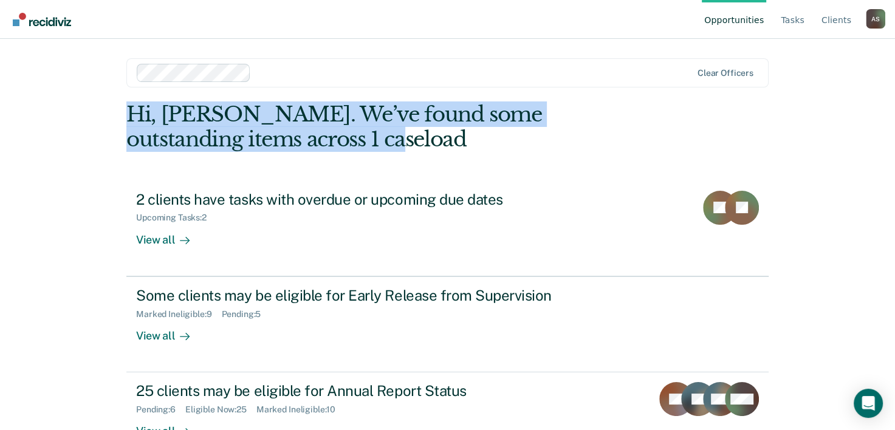
click at [292, 128] on main "Clear officers Hi, [PERSON_NAME]. We’ve found some outstanding items across 1 c…" at bounding box center [448, 220] width 672 height 362
click at [289, 132] on div "Hi, [PERSON_NAME]. We’ve found some outstanding items across 1 caseload" at bounding box center [383, 127] width 514 height 50
click at [287, 136] on div "Hi, [PERSON_NAME]. We’ve found some outstanding items across 1 caseload" at bounding box center [383, 127] width 514 height 50
drag, startPoint x: 287, startPoint y: 136, endPoint x: 126, endPoint y: 120, distance: 162.4
click at [126, 120] on div "Hi, [PERSON_NAME]. We’ve found some outstanding items across 1 caseload" at bounding box center [383, 127] width 514 height 50
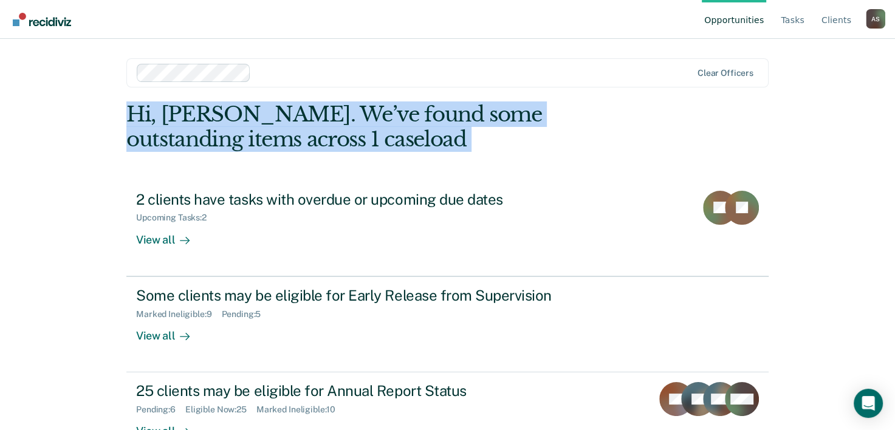
click at [122, 118] on main "Clear officers Hi, [PERSON_NAME]. We’ve found some outstanding items across 1 c…" at bounding box center [448, 220] width 672 height 362
click at [120, 118] on main "Clear officers Hi, [PERSON_NAME]. We’ve found some outstanding items across 1 c…" at bounding box center [448, 220] width 672 height 362
click at [119, 117] on main "Clear officers Hi, [PERSON_NAME]. We’ve found some outstanding items across 1 c…" at bounding box center [448, 220] width 672 height 362
click at [118, 112] on main "Clear officers Hi, [PERSON_NAME]. We’ve found some outstanding items across 1 c…" at bounding box center [448, 220] width 672 height 362
drag, startPoint x: 124, startPoint y: 117, endPoint x: 287, endPoint y: 132, distance: 164.2
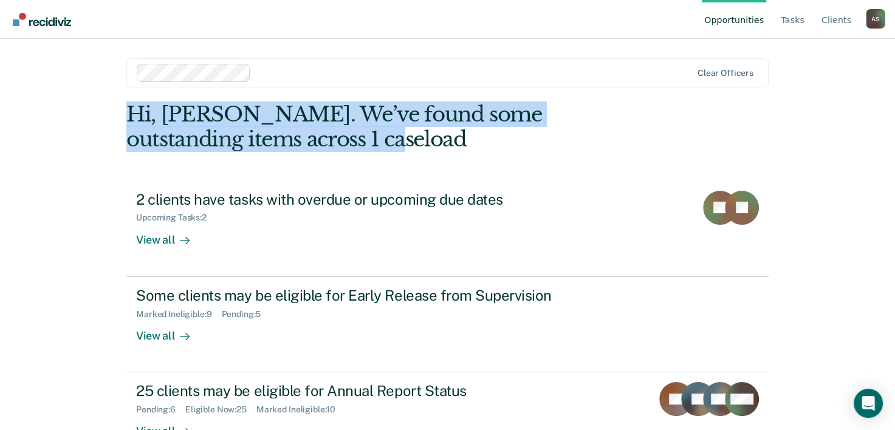
click at [287, 132] on div "Hi, [PERSON_NAME]. We’ve found some outstanding items across 1 caseload" at bounding box center [383, 127] width 514 height 50
click at [284, 129] on div "Hi, [PERSON_NAME]. We’ve found some outstanding items across 1 caseload" at bounding box center [383, 127] width 514 height 50
click at [287, 132] on div "Hi, [PERSON_NAME]. We’ve found some outstanding items across 1 caseload" at bounding box center [383, 127] width 514 height 50
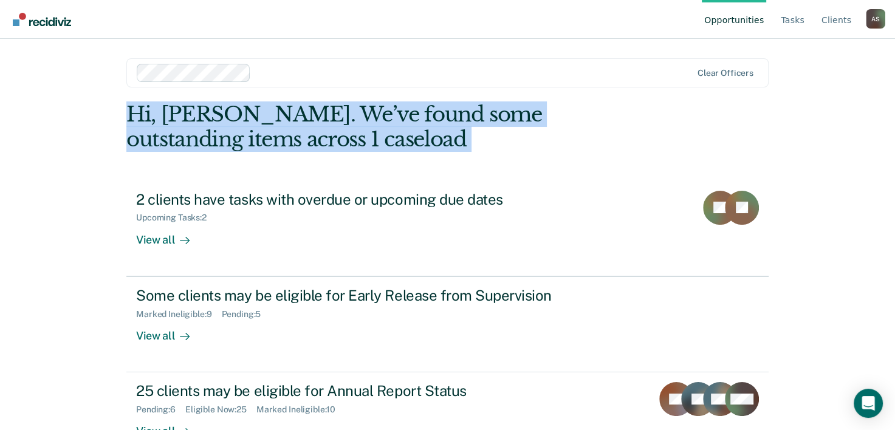
click at [287, 132] on div "Hi, [PERSON_NAME]. We’ve found some outstanding items across 1 caseload" at bounding box center [383, 127] width 514 height 50
click at [287, 131] on div "Hi, [PERSON_NAME]. We’ve found some outstanding items across 1 caseload" at bounding box center [383, 127] width 514 height 50
click at [287, 132] on div "Hi, [PERSON_NAME]. We’ve found some outstanding items across 1 caseload" at bounding box center [383, 127] width 514 height 50
drag, startPoint x: 287, startPoint y: 132, endPoint x: 287, endPoint y: 139, distance: 6.7
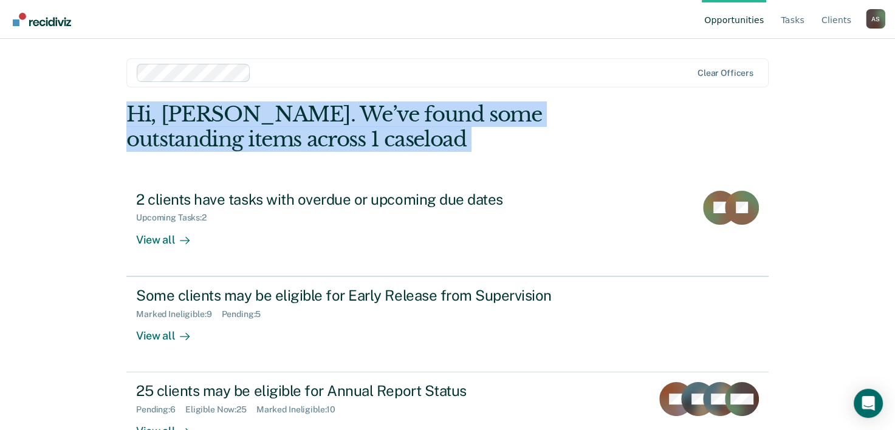
click at [287, 139] on div "Hi, [PERSON_NAME]. We’ve found some outstanding items across 1 caseload" at bounding box center [383, 127] width 514 height 50
click at [286, 139] on div "Hi, [PERSON_NAME]. We’ve found some outstanding items across 1 caseload" at bounding box center [383, 127] width 514 height 50
drag, startPoint x: 286, startPoint y: 139, endPoint x: 285, endPoint y: 146, distance: 7.3
click at [285, 146] on div "Hi, [PERSON_NAME]. We’ve found some outstanding items across 1 caseload" at bounding box center [383, 127] width 514 height 50
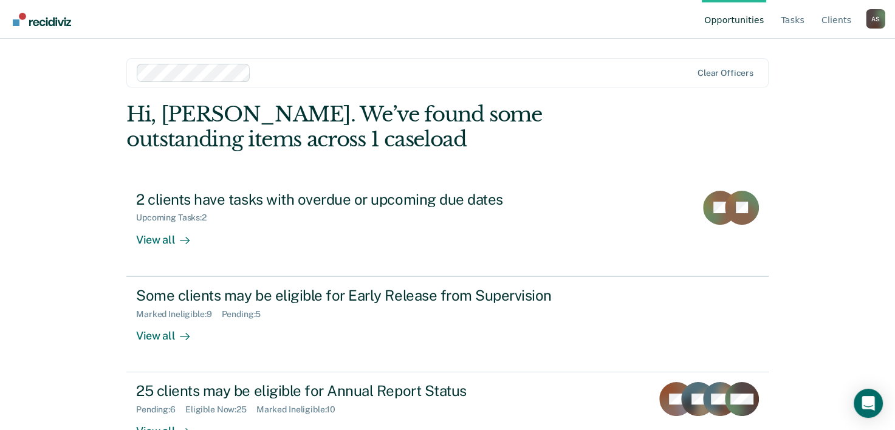
click at [282, 163] on div "Hi, [PERSON_NAME]. We’ve found some outstanding items across 1 caseload 2 clien…" at bounding box center [447, 285] width 642 height 366
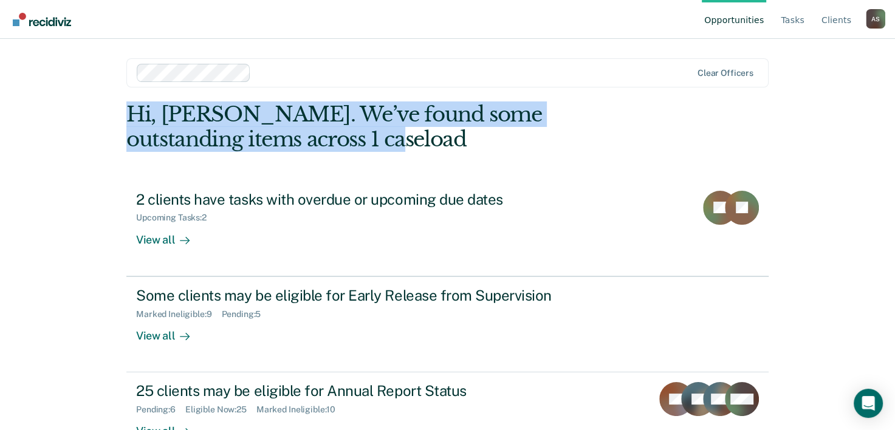
drag, startPoint x: 281, startPoint y: 140, endPoint x: 129, endPoint y: 116, distance: 154.5
click at [129, 116] on div "Hi, [PERSON_NAME]. We’ve found some outstanding items across 1 caseload" at bounding box center [383, 127] width 514 height 50
drag, startPoint x: 129, startPoint y: 116, endPoint x: 115, endPoint y: 126, distance: 17.4
click at [115, 126] on main "Clear officers Hi, [PERSON_NAME]. We’ve found some outstanding items across 1 c…" at bounding box center [448, 220] width 672 height 362
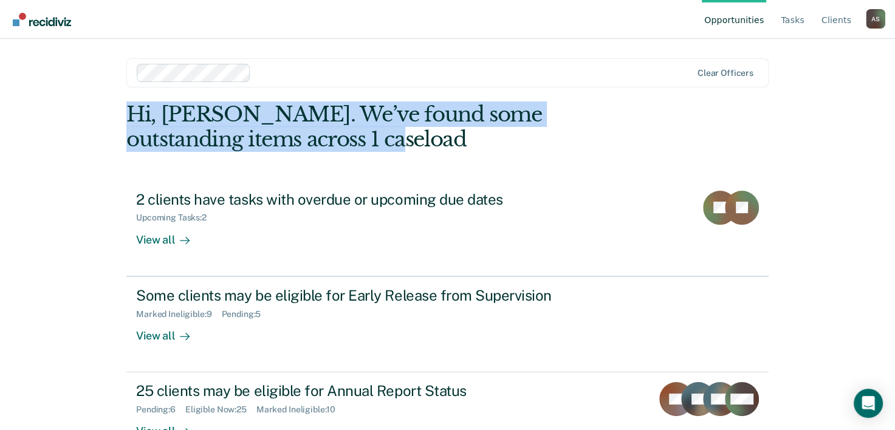
click at [112, 122] on main "Clear officers Hi, [PERSON_NAME]. We’ve found some outstanding items across 1 c…" at bounding box center [448, 220] width 672 height 362
click at [119, 118] on main "Clear officers Hi, [PERSON_NAME]. We’ve found some outstanding items across 1 c…" at bounding box center [448, 220] width 672 height 362
click at [121, 118] on main "Clear officers Hi, [PERSON_NAME]. We’ve found some outstanding items across 1 c…" at bounding box center [448, 220] width 672 height 362
drag, startPoint x: 123, startPoint y: 119, endPoint x: 282, endPoint y: 131, distance: 159.1
click at [282, 131] on div "Hi, [PERSON_NAME]. We’ve found some outstanding items across 1 caseload" at bounding box center [383, 127] width 514 height 50
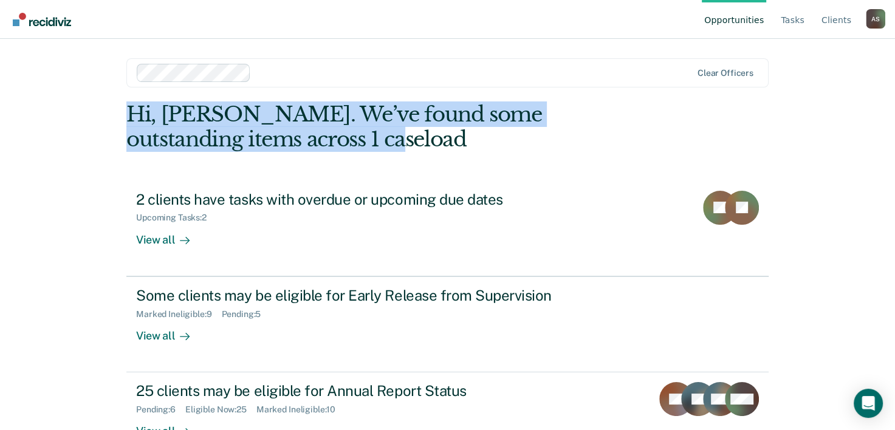
drag, startPoint x: 282, startPoint y: 131, endPoint x: 306, endPoint y: 136, distance: 24.8
click at [307, 136] on div "Hi, [PERSON_NAME]. We’ve found some outstanding items across 1 caseload" at bounding box center [383, 127] width 514 height 50
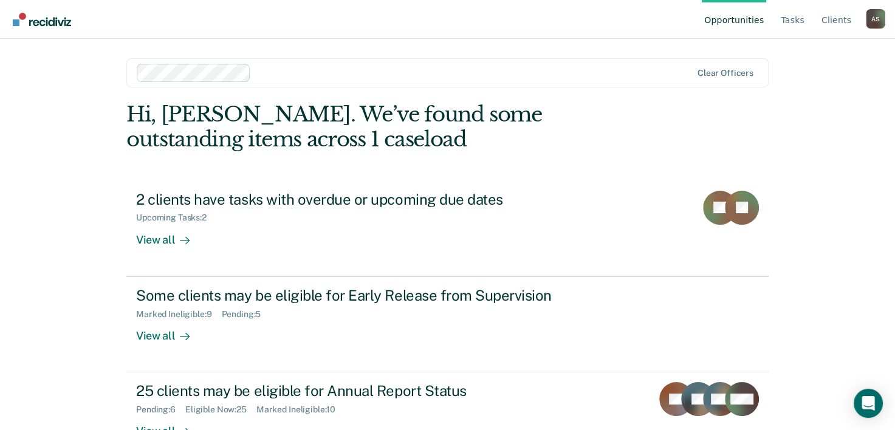
click at [411, 153] on div "Hi, [PERSON_NAME]. We’ve found some outstanding items across 1 caseload 2 clien…" at bounding box center [447, 285] width 642 height 366
